Goal: Obtain resource: Download file/media

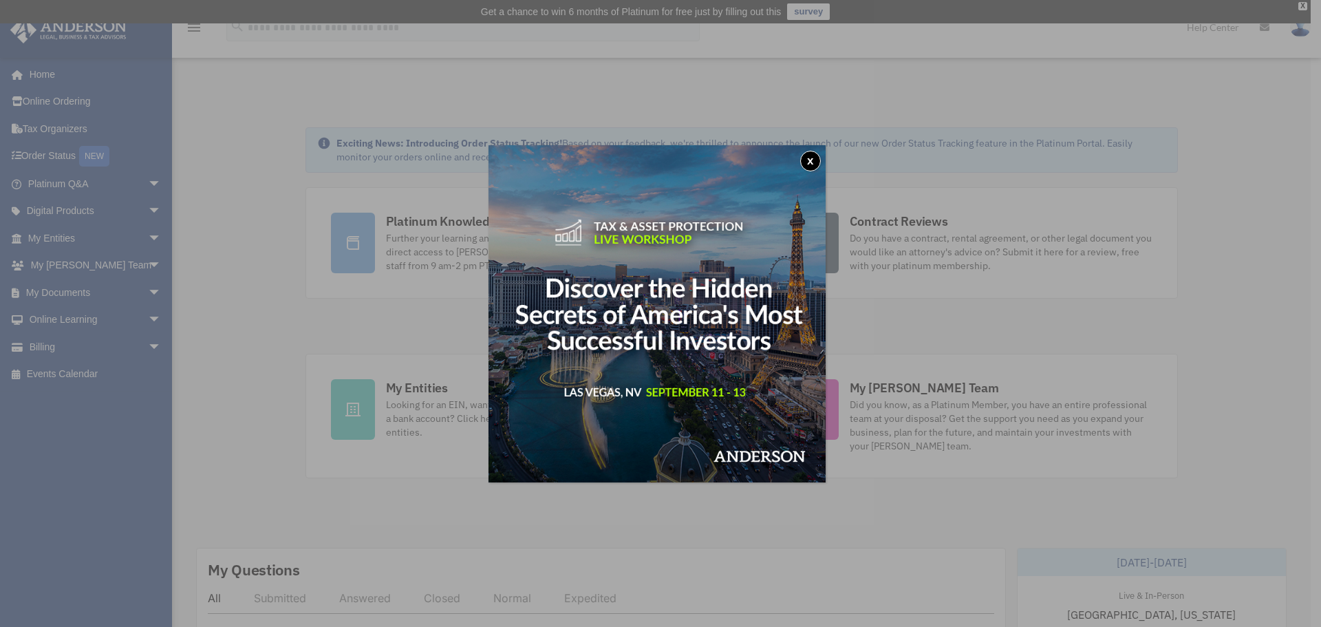
click at [812, 158] on button "x" at bounding box center [810, 161] width 21 height 21
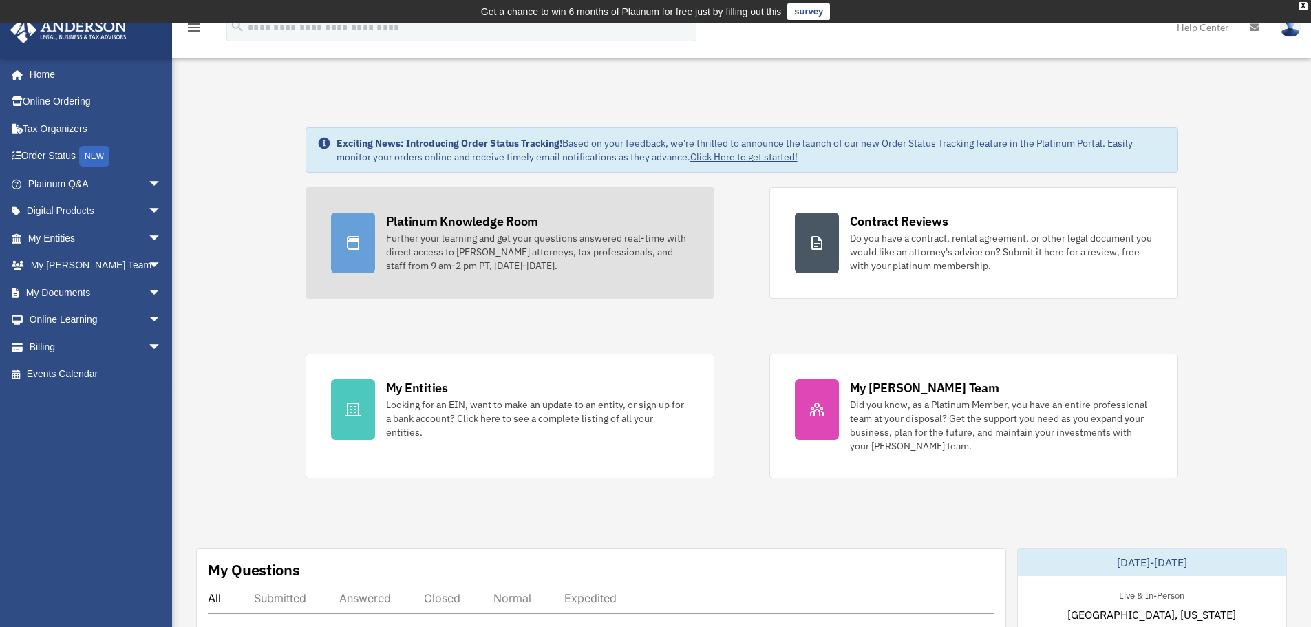
click at [496, 257] on div "Further your learning and get your questions answered real-time with direct acc…" at bounding box center [537, 251] width 303 height 41
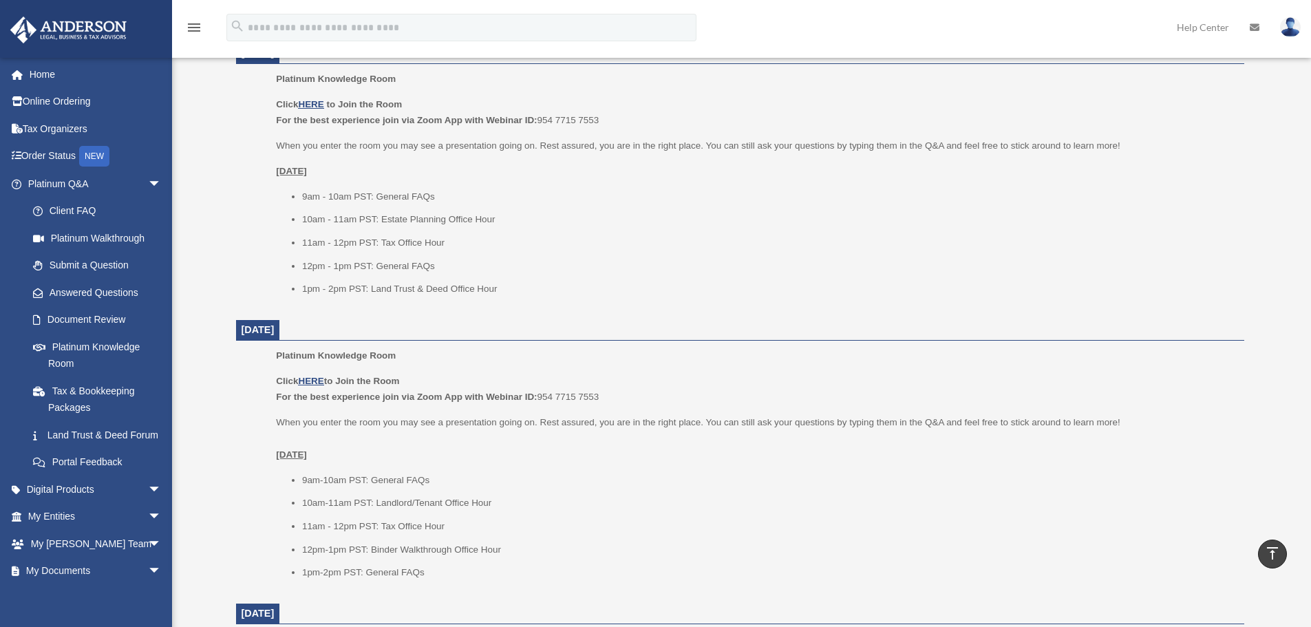
scroll to position [574, 0]
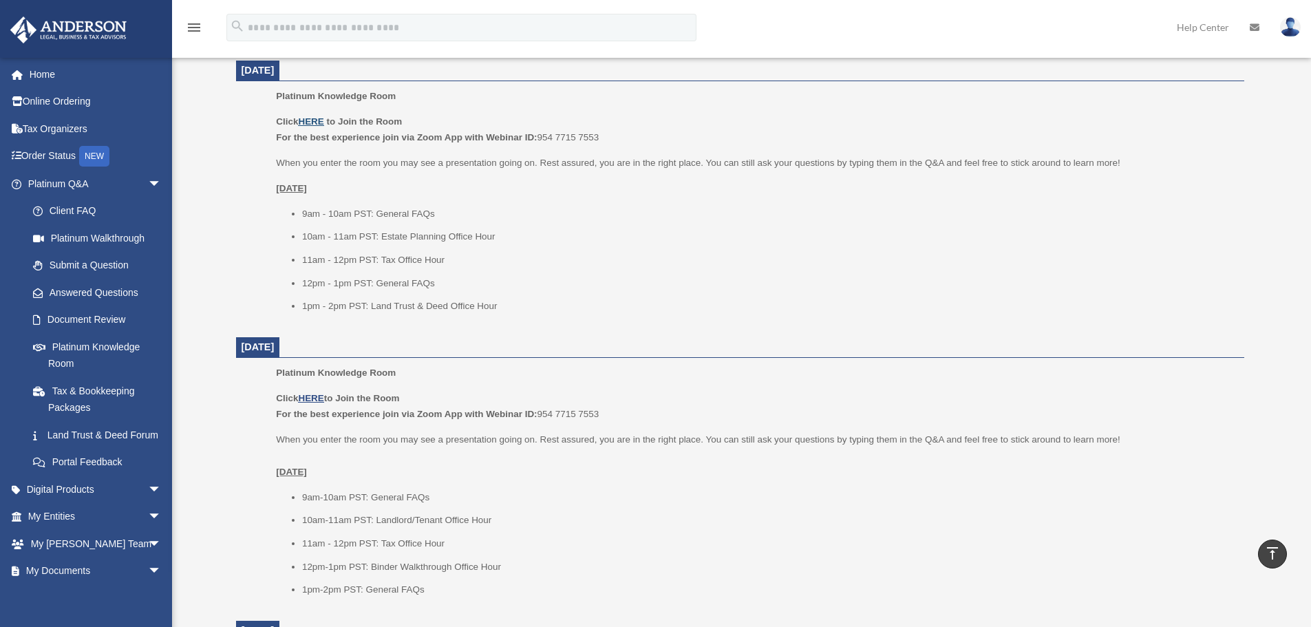
click at [309, 122] on u "HERE" at bounding box center [310, 121] width 25 height 10
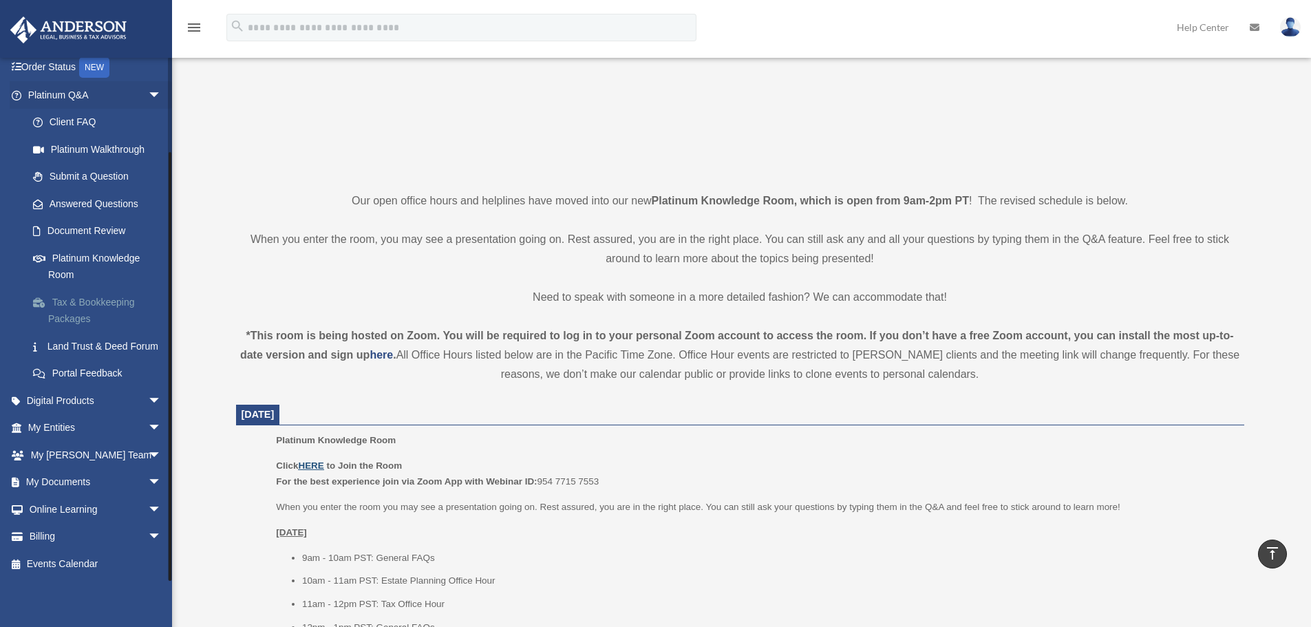
scroll to position [105, 0]
click at [148, 424] on span "arrow_drop_down" at bounding box center [162, 428] width 28 height 28
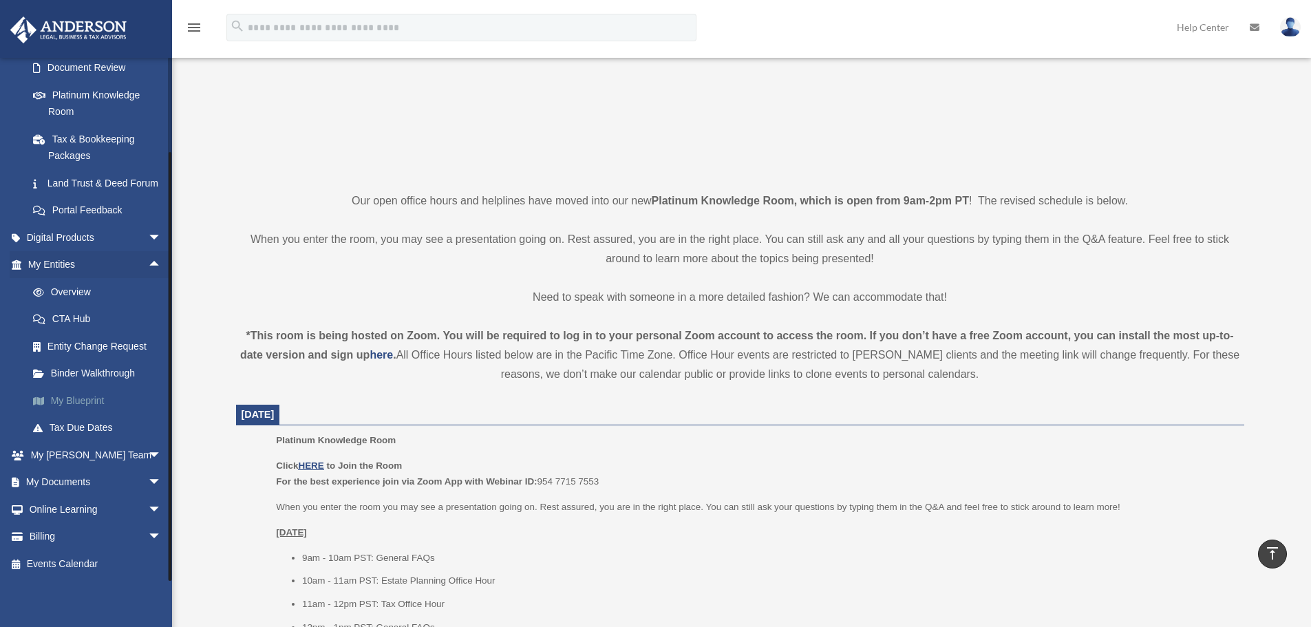
scroll to position [268, 0]
click at [148, 456] on span "arrow_drop_down" at bounding box center [162, 455] width 28 height 28
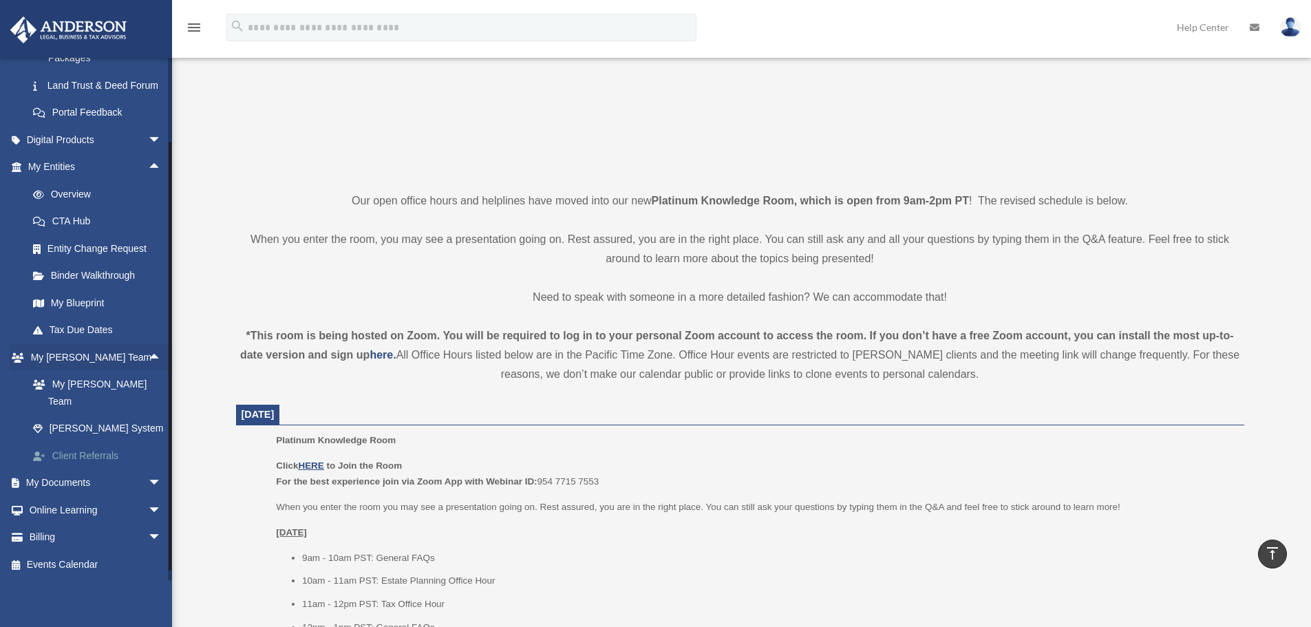
scroll to position [350, 0]
click at [148, 480] on span "arrow_drop_down" at bounding box center [162, 483] width 28 height 28
click at [52, 510] on link "Box" at bounding box center [100, 510] width 163 height 28
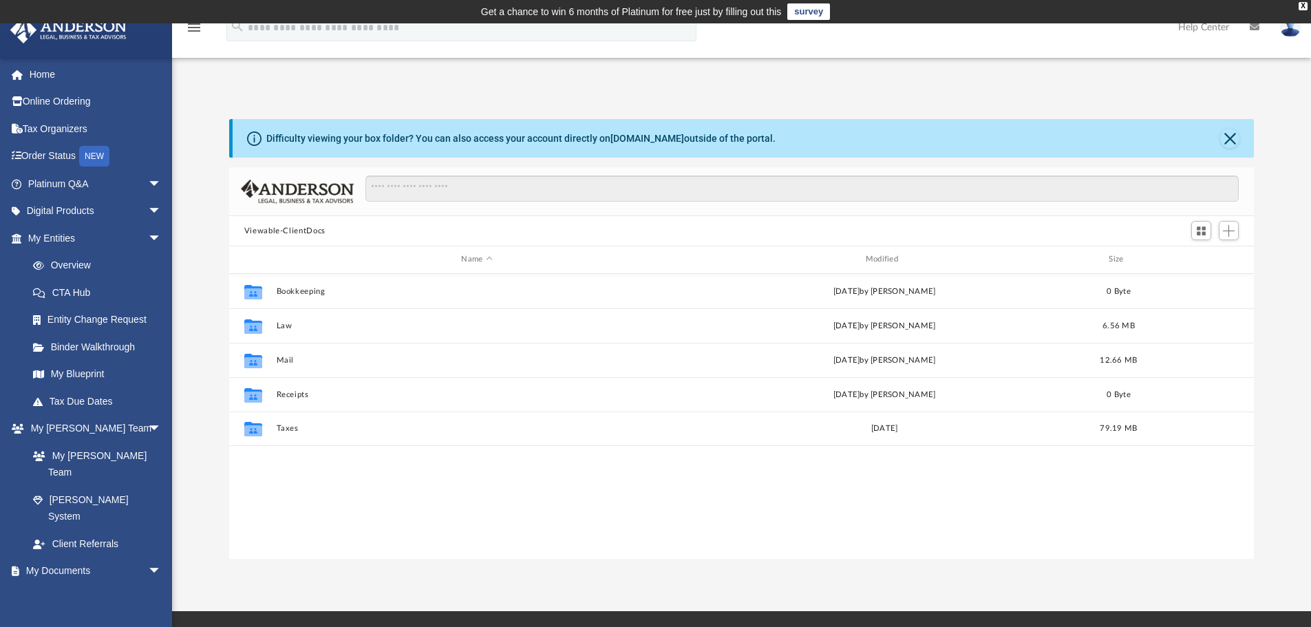
scroll to position [303, 1014]
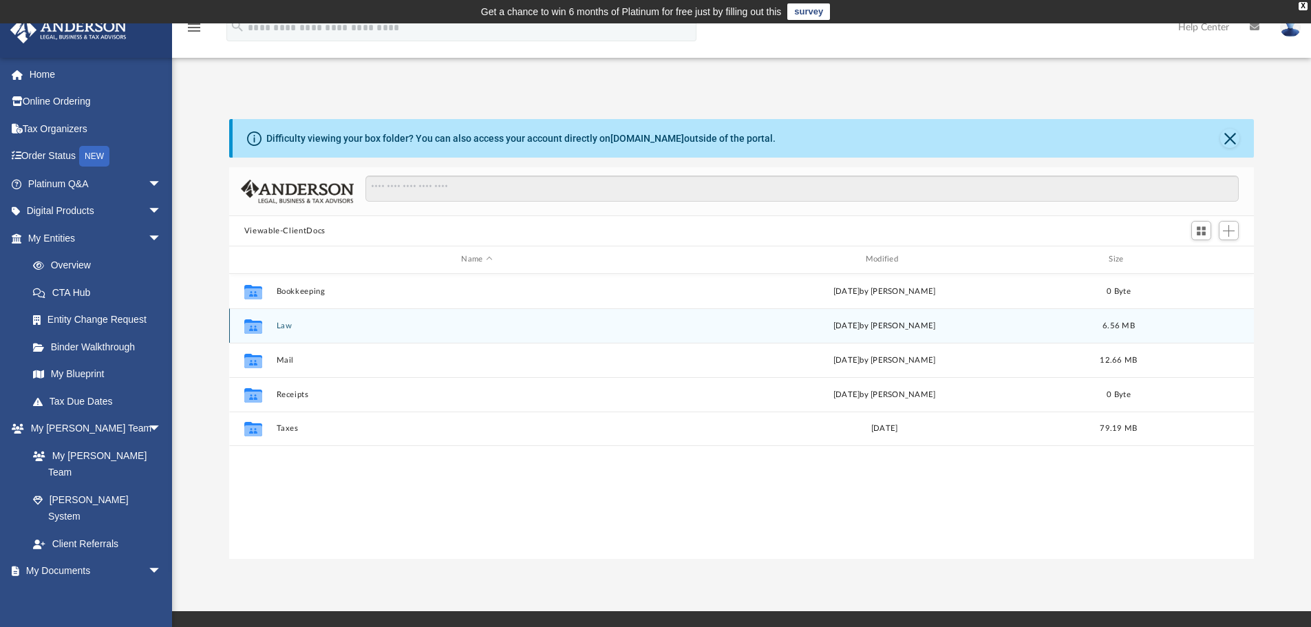
click at [284, 328] on button "Law" at bounding box center [476, 325] width 401 height 9
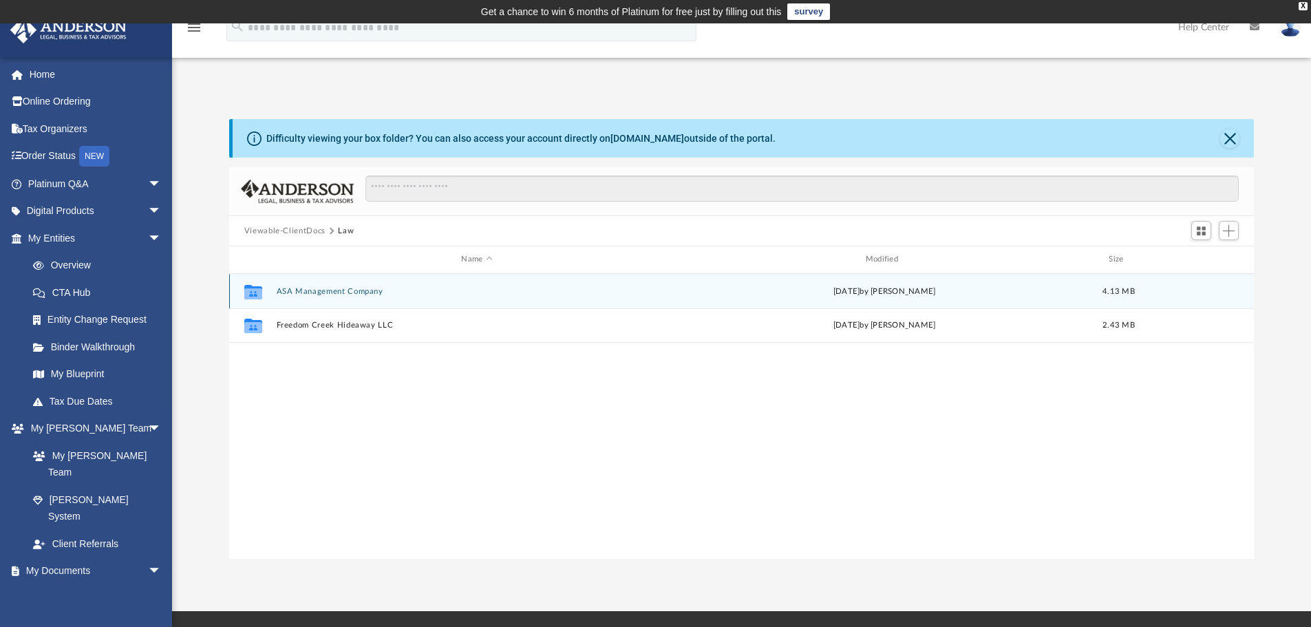
click at [308, 291] on button "ASA Management Company" at bounding box center [476, 291] width 401 height 9
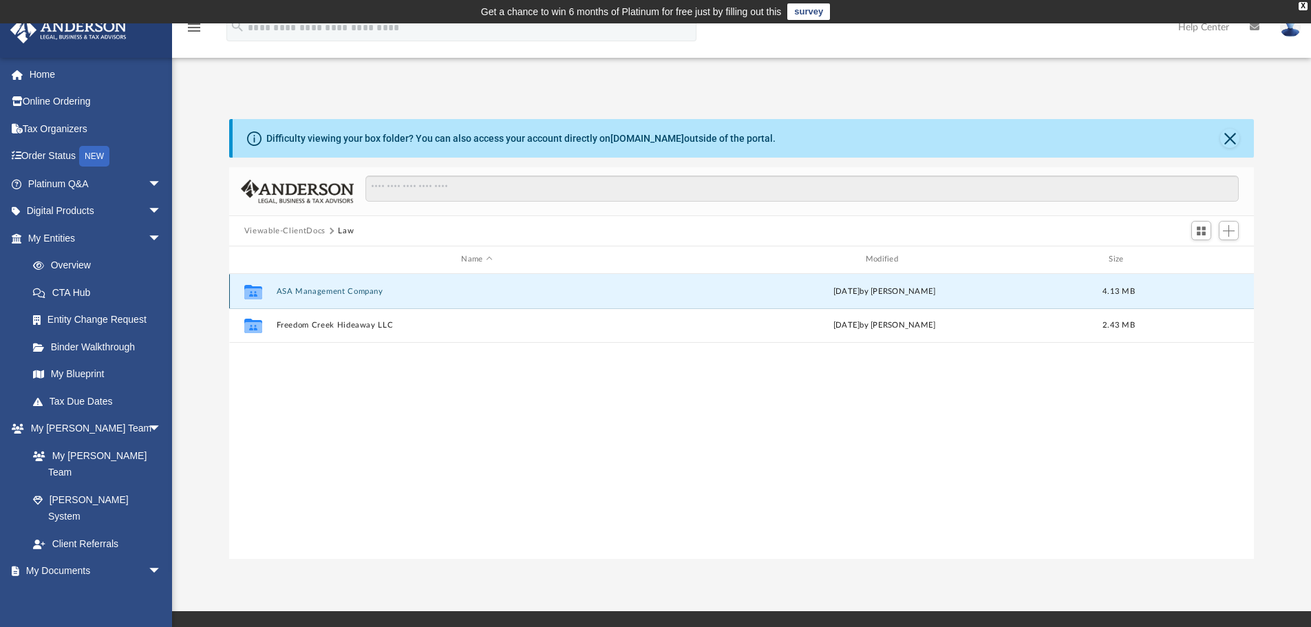
click at [308, 291] on button "ASA Management Company" at bounding box center [476, 291] width 401 height 9
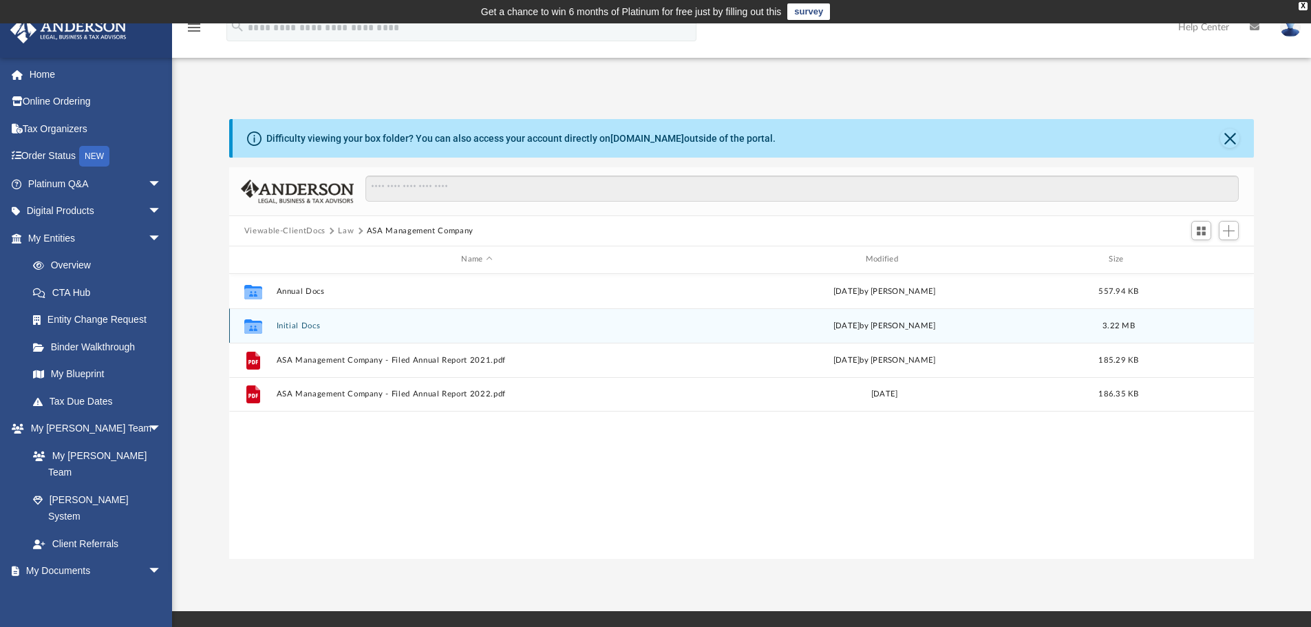
click at [296, 324] on button "Initial Docs" at bounding box center [476, 325] width 401 height 9
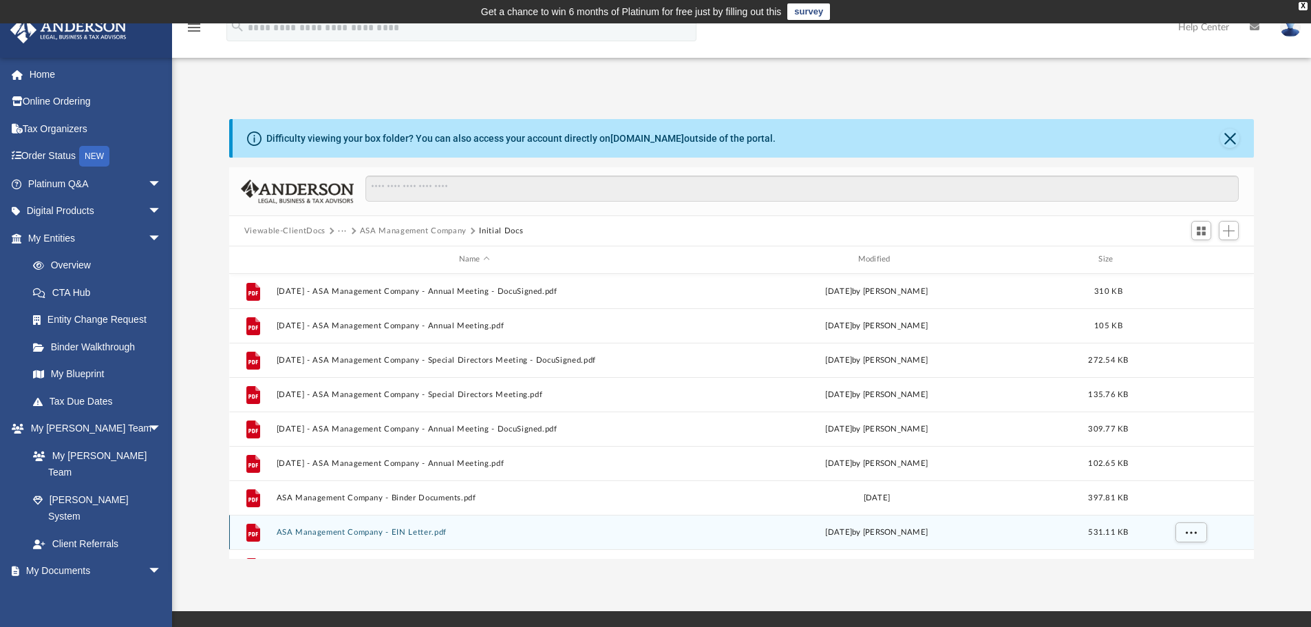
click at [385, 533] on button "ASA Management Company - EIN Letter.pdf" at bounding box center [474, 532] width 396 height 9
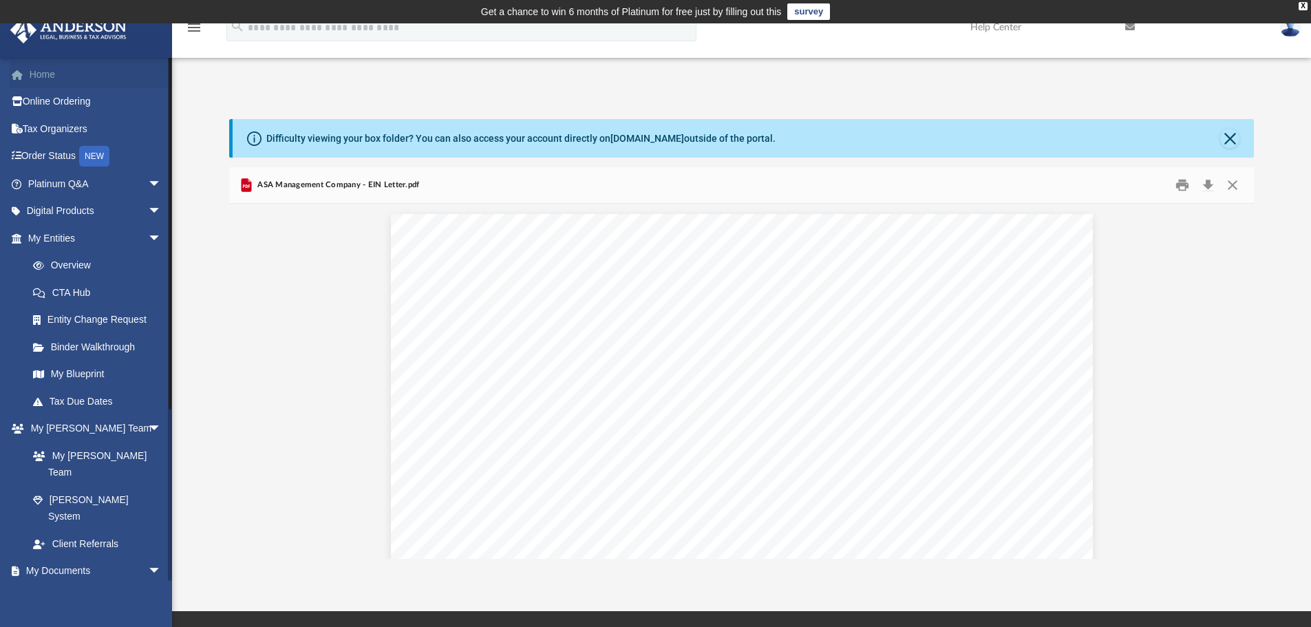
click at [36, 73] on link "Home" at bounding box center [96, 75] width 173 height 28
